Goal: Navigation & Orientation: Find specific page/section

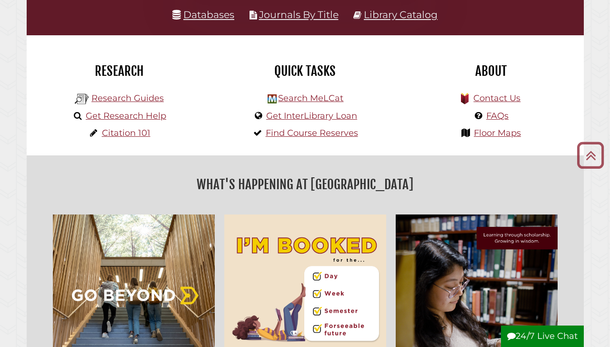
scroll to position [217, 0]
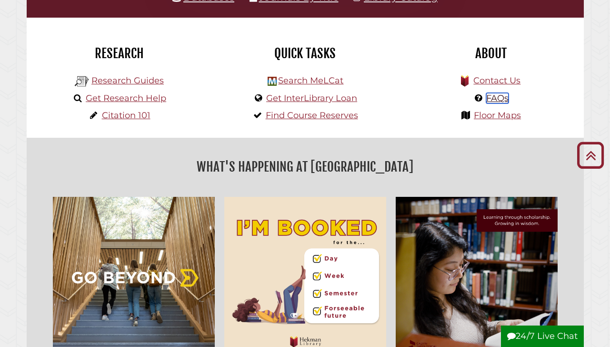
click at [499, 95] on link "FAQs" at bounding box center [498, 98] width 22 height 10
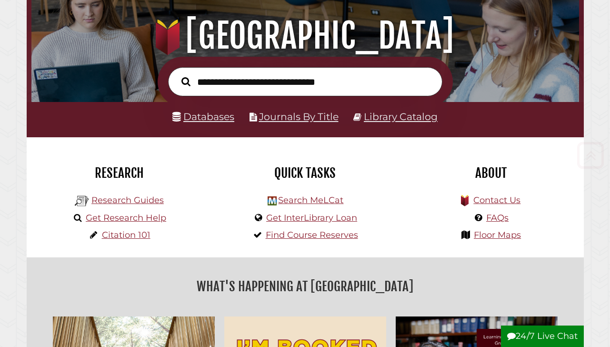
scroll to position [275, 0]
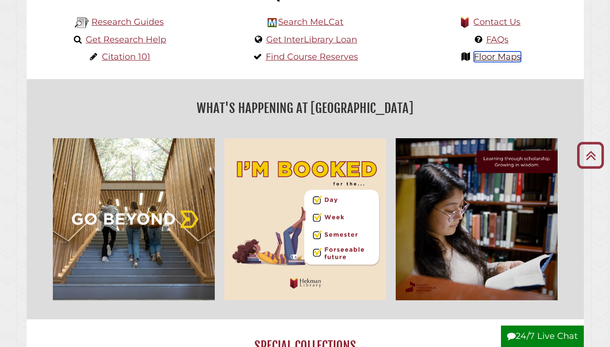
click at [496, 52] on link "Floor Maps" at bounding box center [497, 56] width 47 height 10
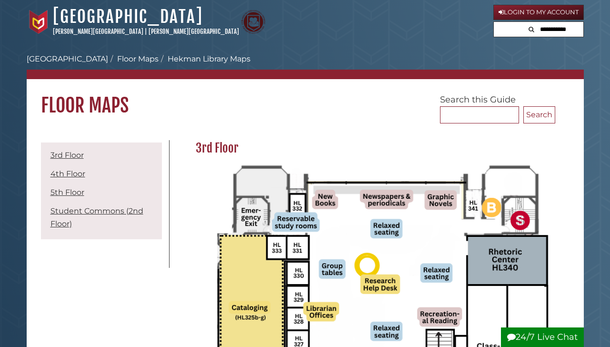
scroll to position [131, 0]
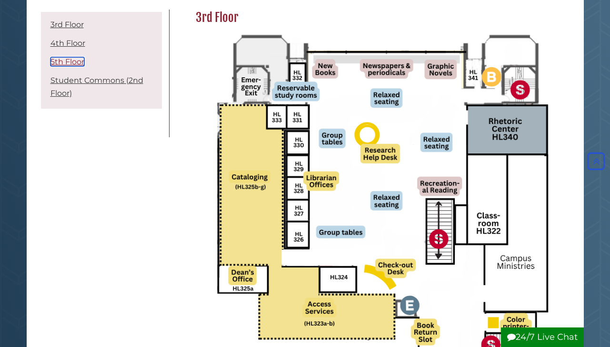
click at [65, 63] on link "5th Floor" at bounding box center [68, 61] width 34 height 9
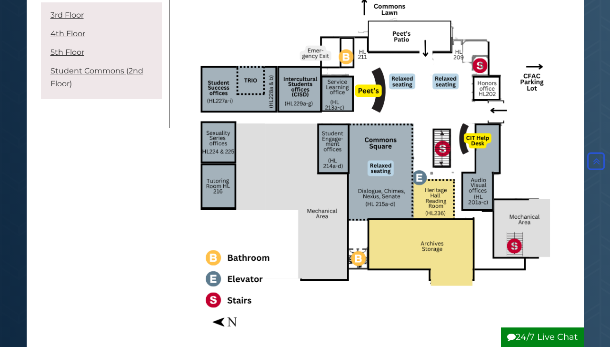
scroll to position [1582, 0]
